Goal: Information Seeking & Learning: Understand process/instructions

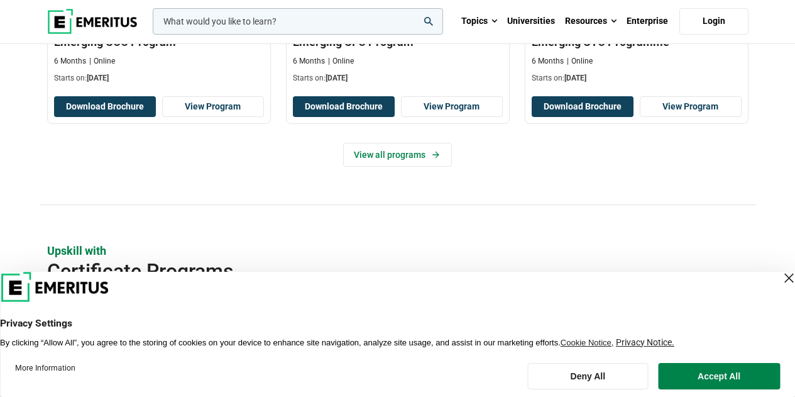
scroll to position [1248, 0]
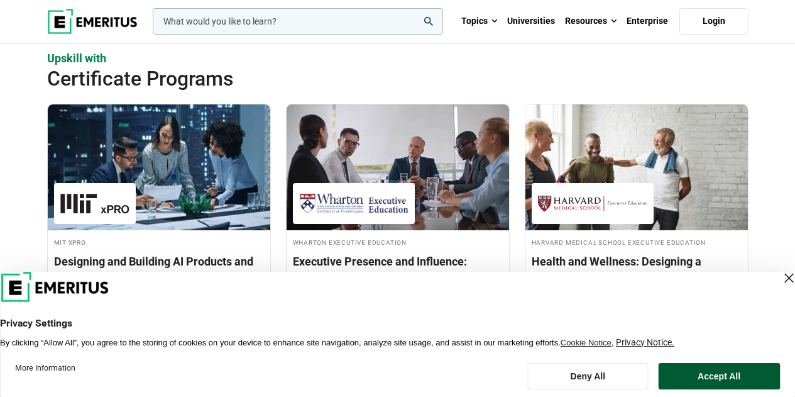
click at [693, 369] on button "Accept All" at bounding box center [719, 376] width 122 height 26
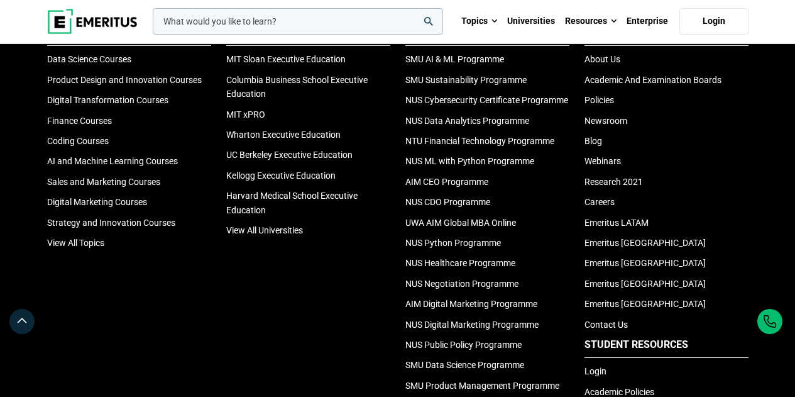
scroll to position [4183, 0]
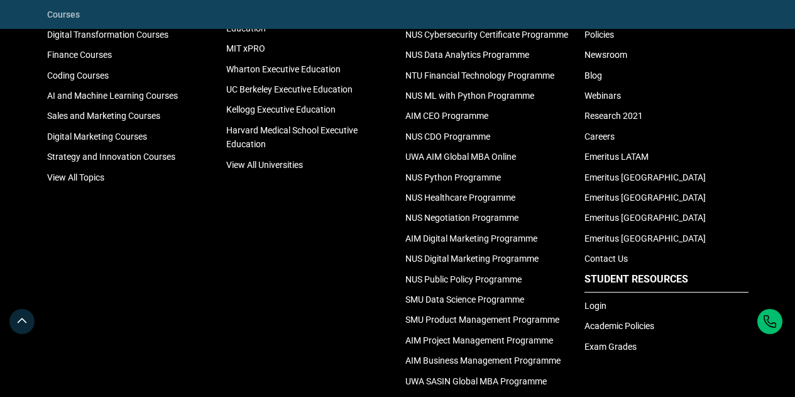
scroll to position [4159, 0]
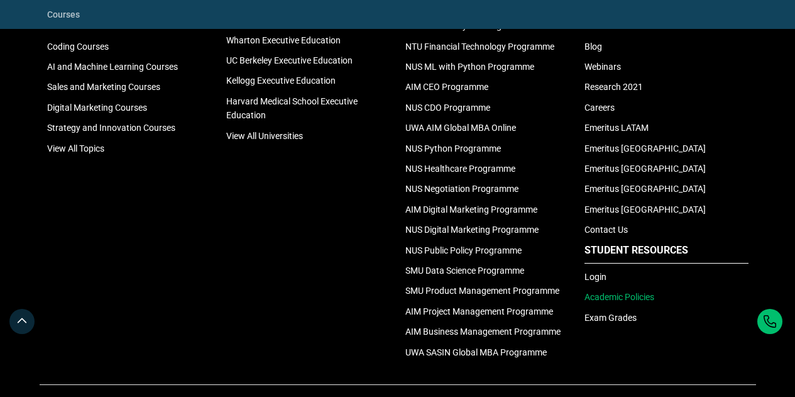
click at [640, 302] on link "Academic Policies" at bounding box center [620, 297] width 70 height 10
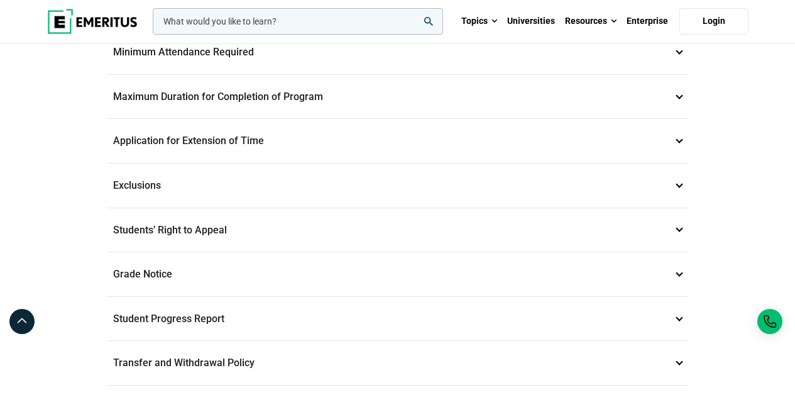
scroll to position [758, 0]
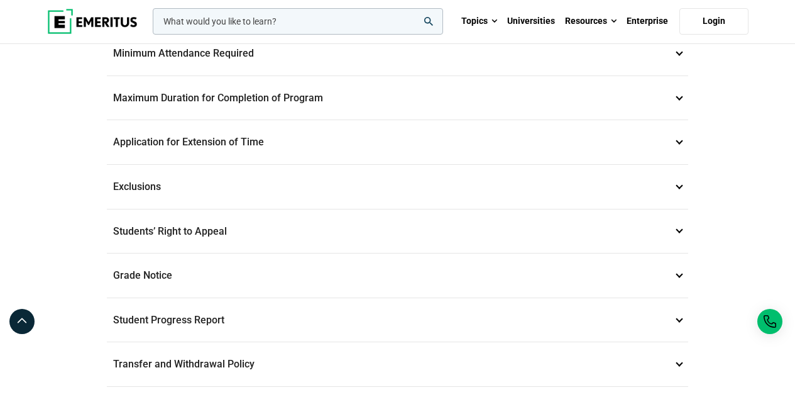
click at [218, 363] on p "Transfer and Withdrawal Policy 16" at bounding box center [398, 364] width 582 height 44
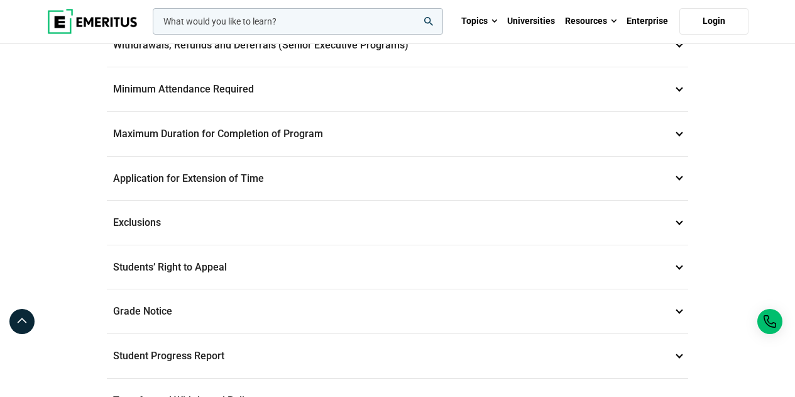
scroll to position [487, 0]
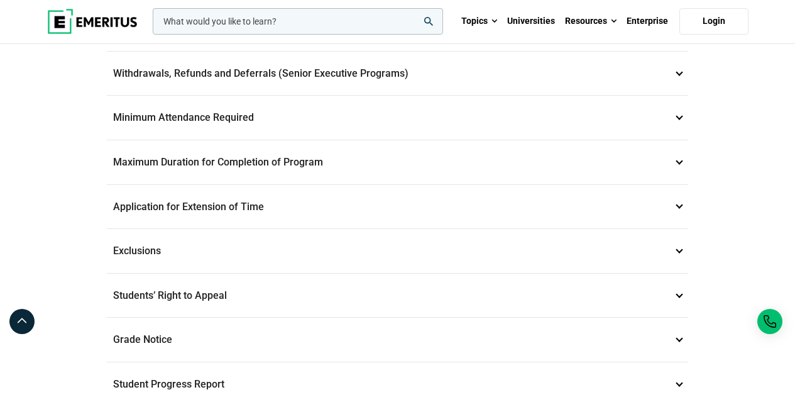
click at [228, 292] on p "Students’ Right to Appeal 14" at bounding box center [398, 296] width 582 height 44
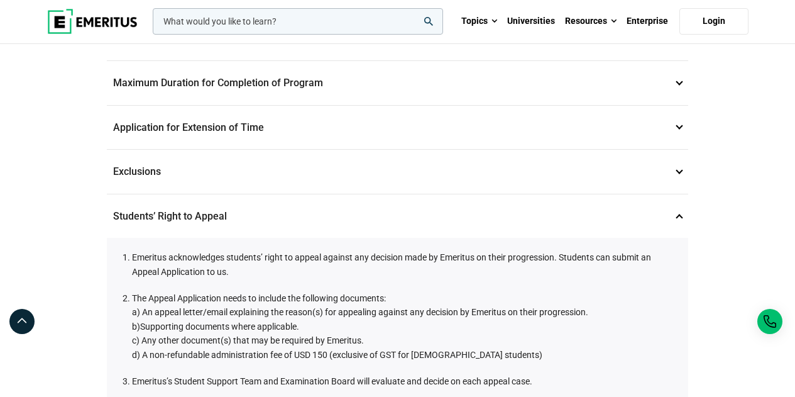
scroll to position [551, 0]
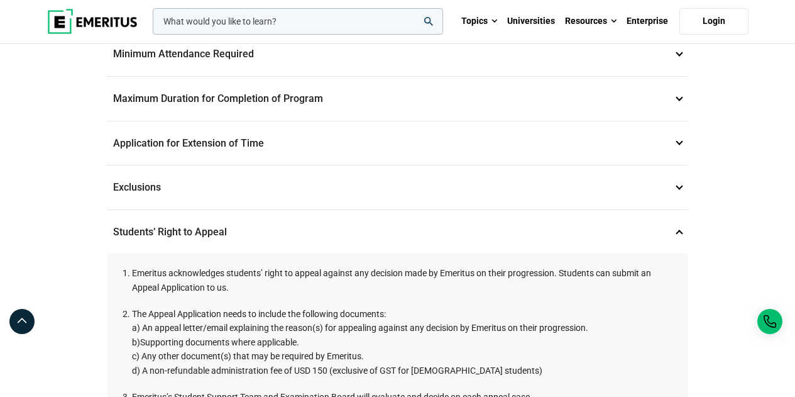
click at [177, 235] on p "Students’ Right to Appeal 14" at bounding box center [398, 232] width 582 height 44
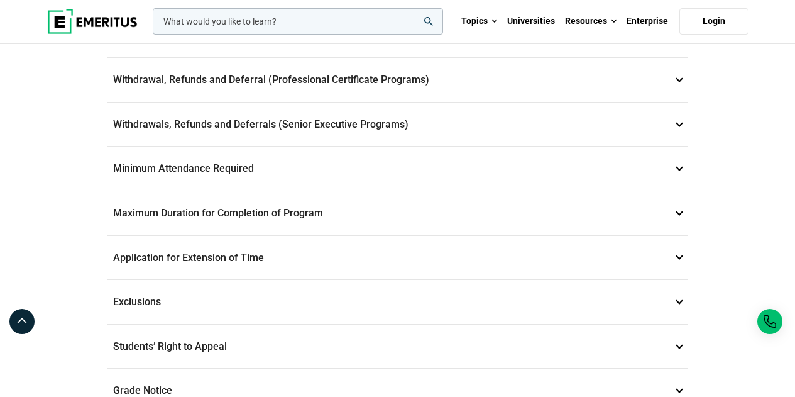
scroll to position [424, 0]
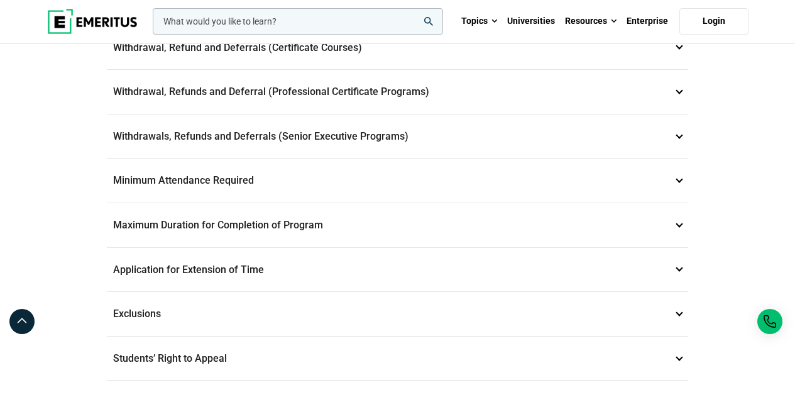
click at [247, 133] on p "Withdrawals, Refunds and Deferrals (Senior Executive Programs) 9" at bounding box center [398, 136] width 582 height 44
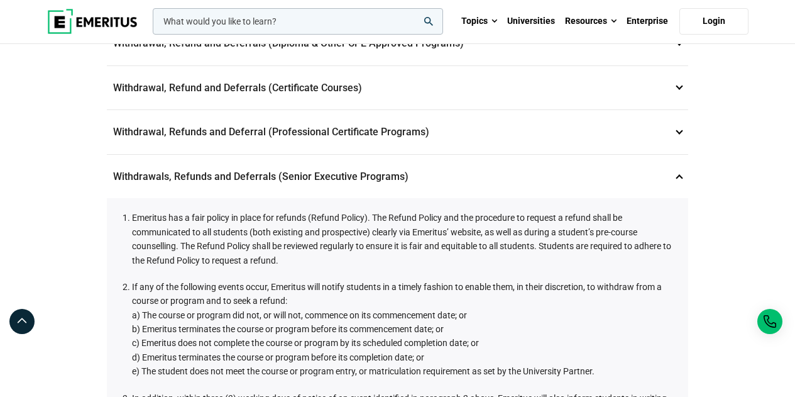
scroll to position [360, 0]
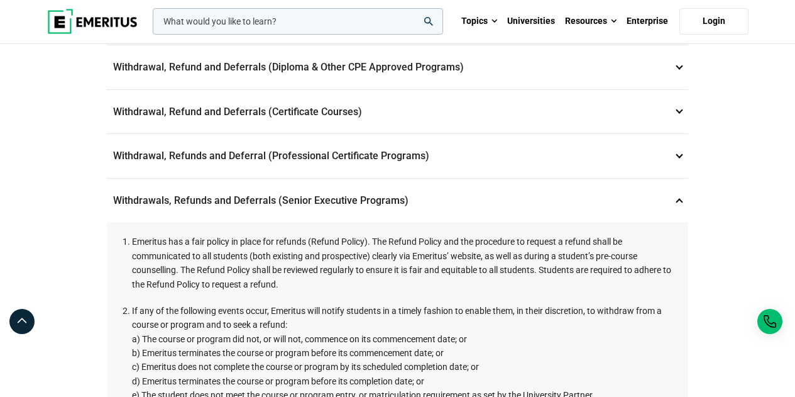
click at [301, 154] on p "Withdrawal, Refunds and Deferral (Professional Certificate Programs) 8" at bounding box center [398, 156] width 582 height 44
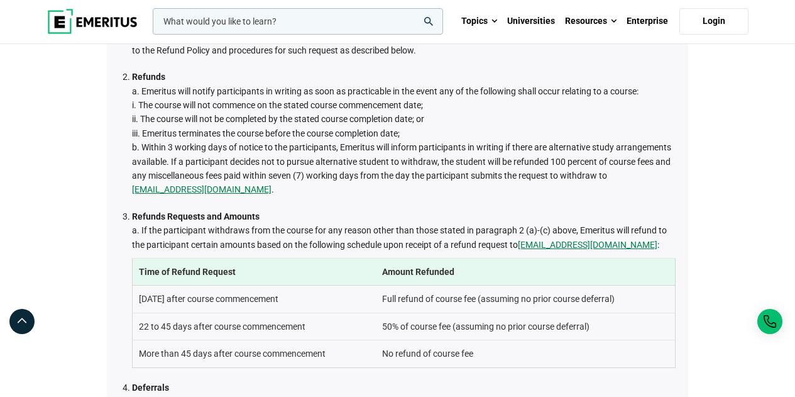
scroll to position [550, 0]
drag, startPoint x: 240, startPoint y: 188, endPoint x: 133, endPoint y: 189, distance: 106.9
click at [133, 189] on li "Refunds a. Emeritus will notify participants in writing as soon as practicable …" at bounding box center [404, 132] width 544 height 127
click at [270, 124] on li "Refunds a. Emeritus will notify participants in writing as soon as practicable …" at bounding box center [404, 132] width 544 height 127
